Goal: Task Accomplishment & Management: Use online tool/utility

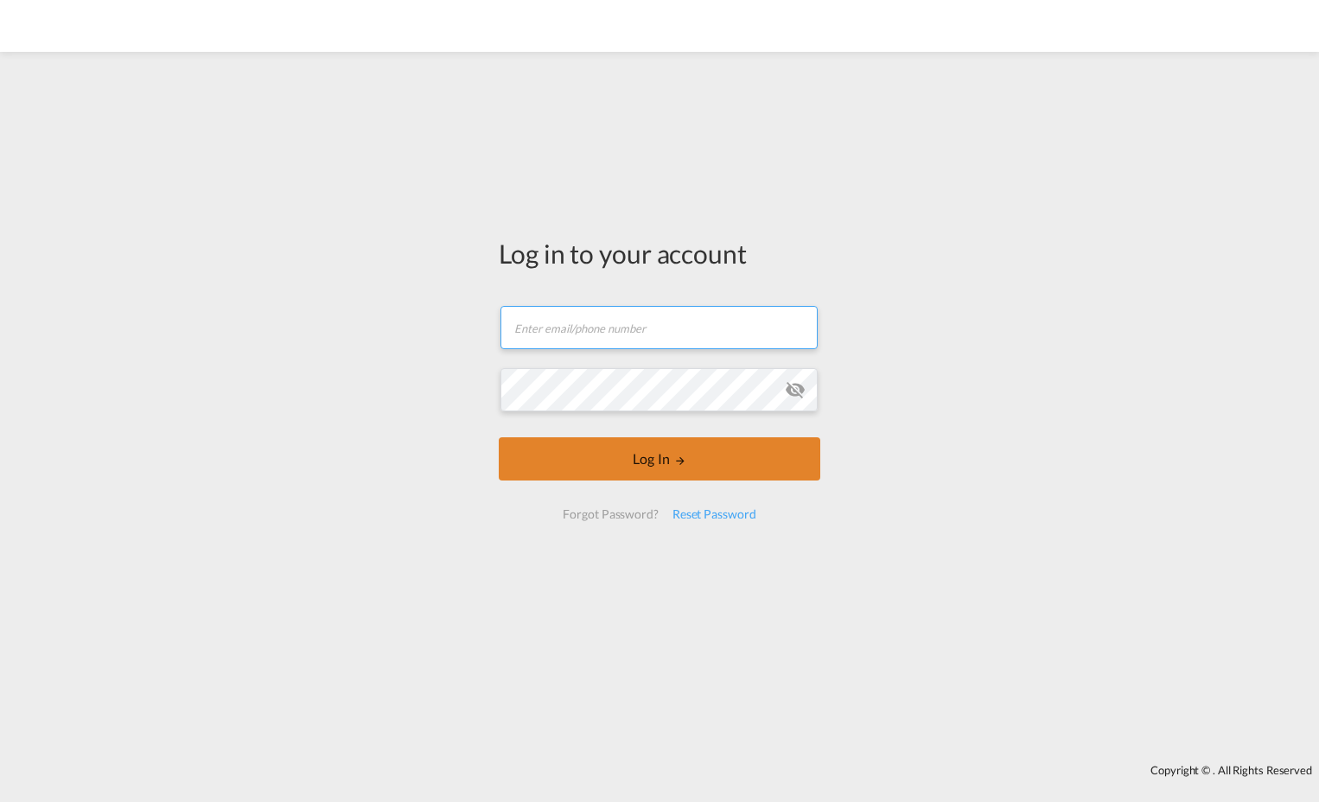
type input "[EMAIL_ADDRESS][DOMAIN_NAME]"
click at [647, 443] on button "Log In" at bounding box center [660, 458] width 322 height 43
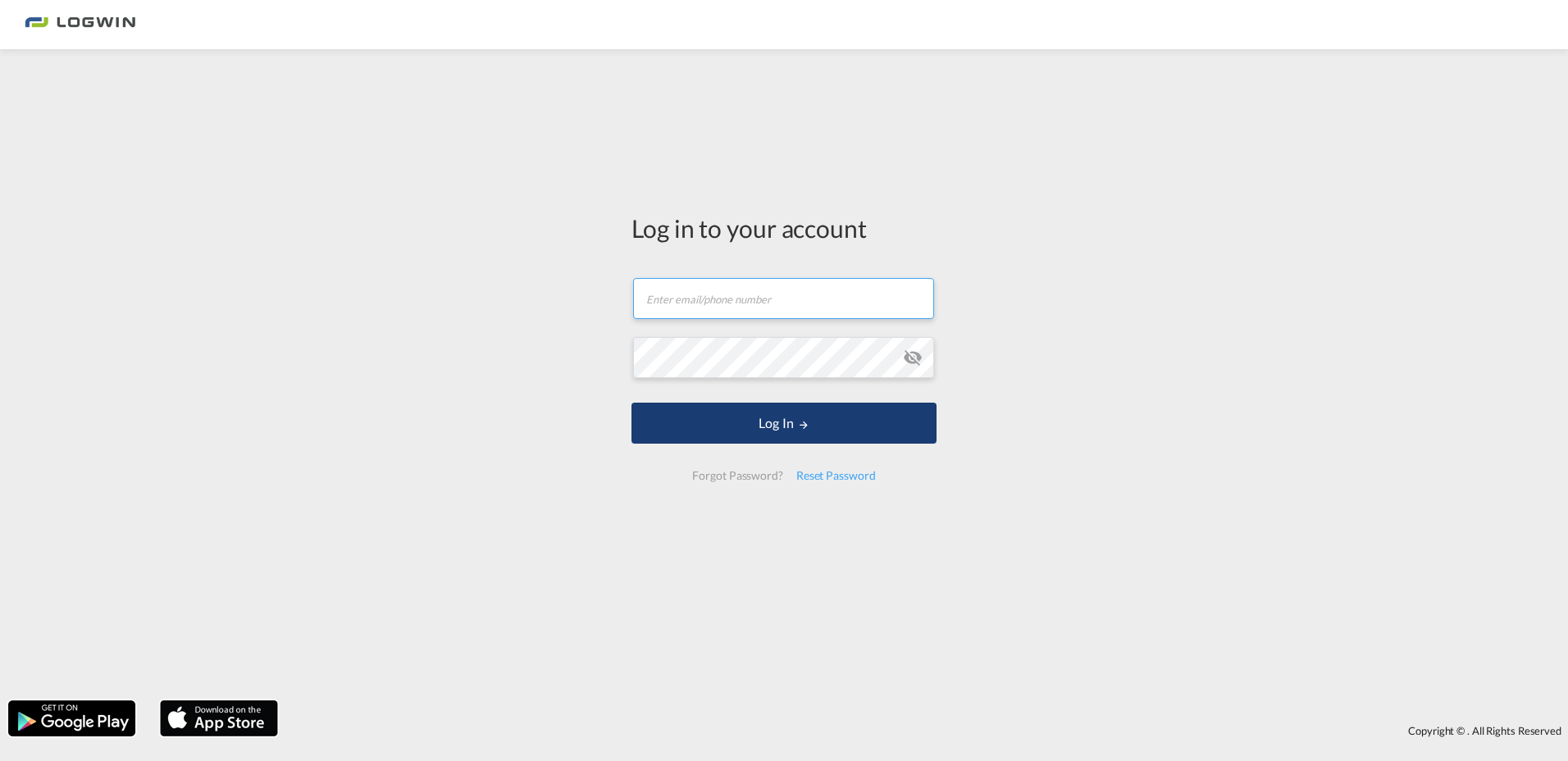
type input "[EMAIL_ADDRESS][DOMAIN_NAME]"
click at [752, 418] on button "Log In" at bounding box center [784, 423] width 305 height 41
